Goal: Register for event/course

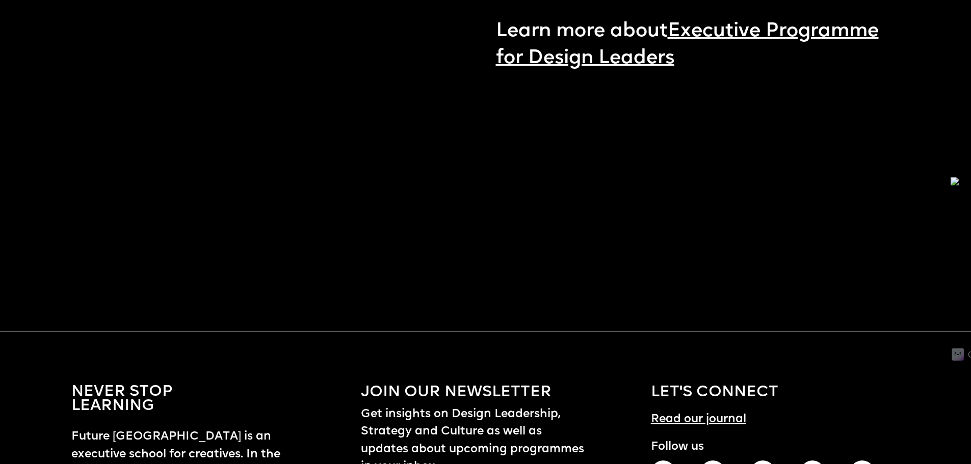
scroll to position [1478, 0]
